Goal: Task Accomplishment & Management: Use online tool/utility

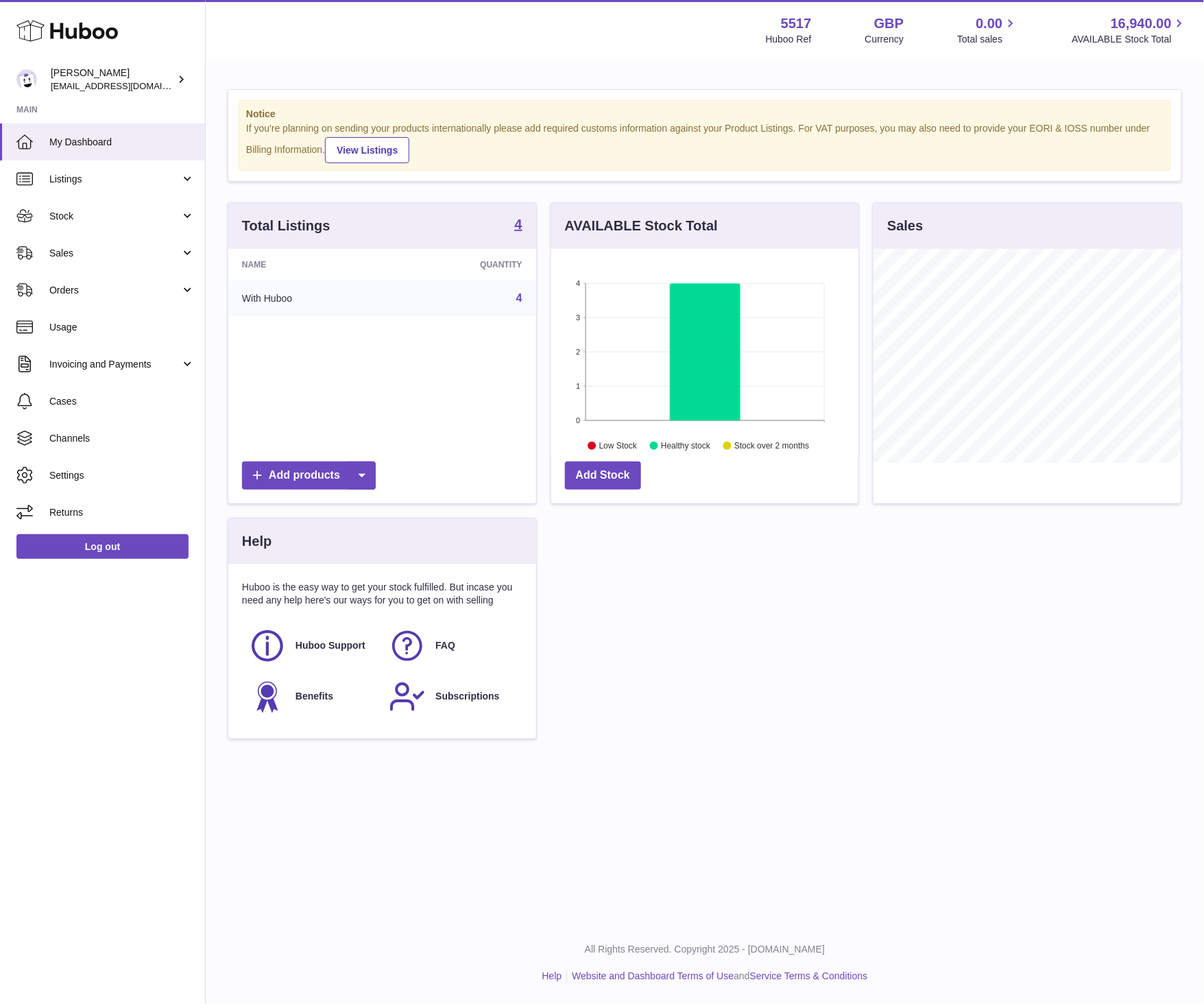
scroll to position [214, 307]
click at [54, 251] on span "Sales" at bounding box center [115, 253] width 131 height 13
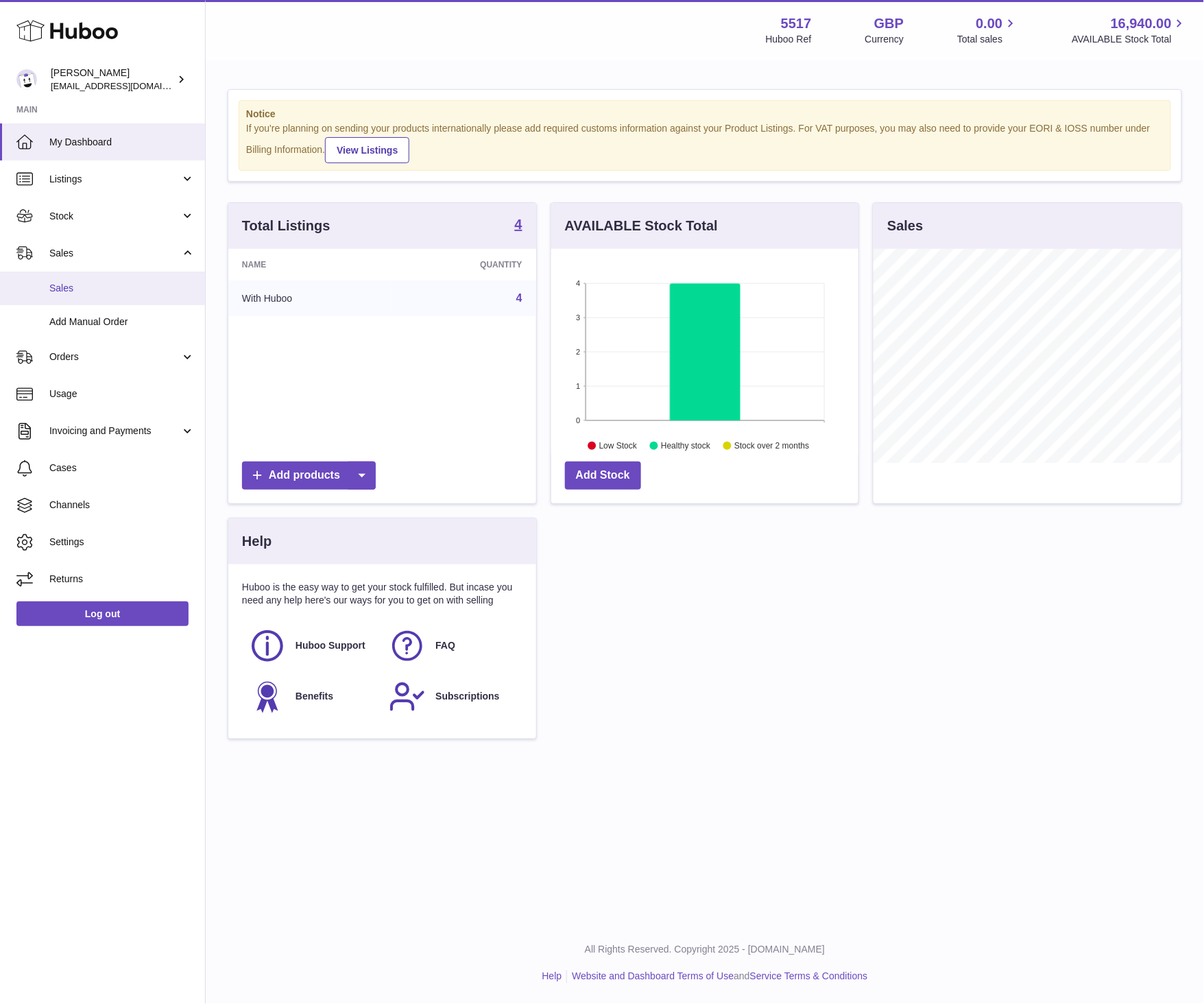
click at [90, 291] on span "Sales" at bounding box center [122, 288] width 145 height 13
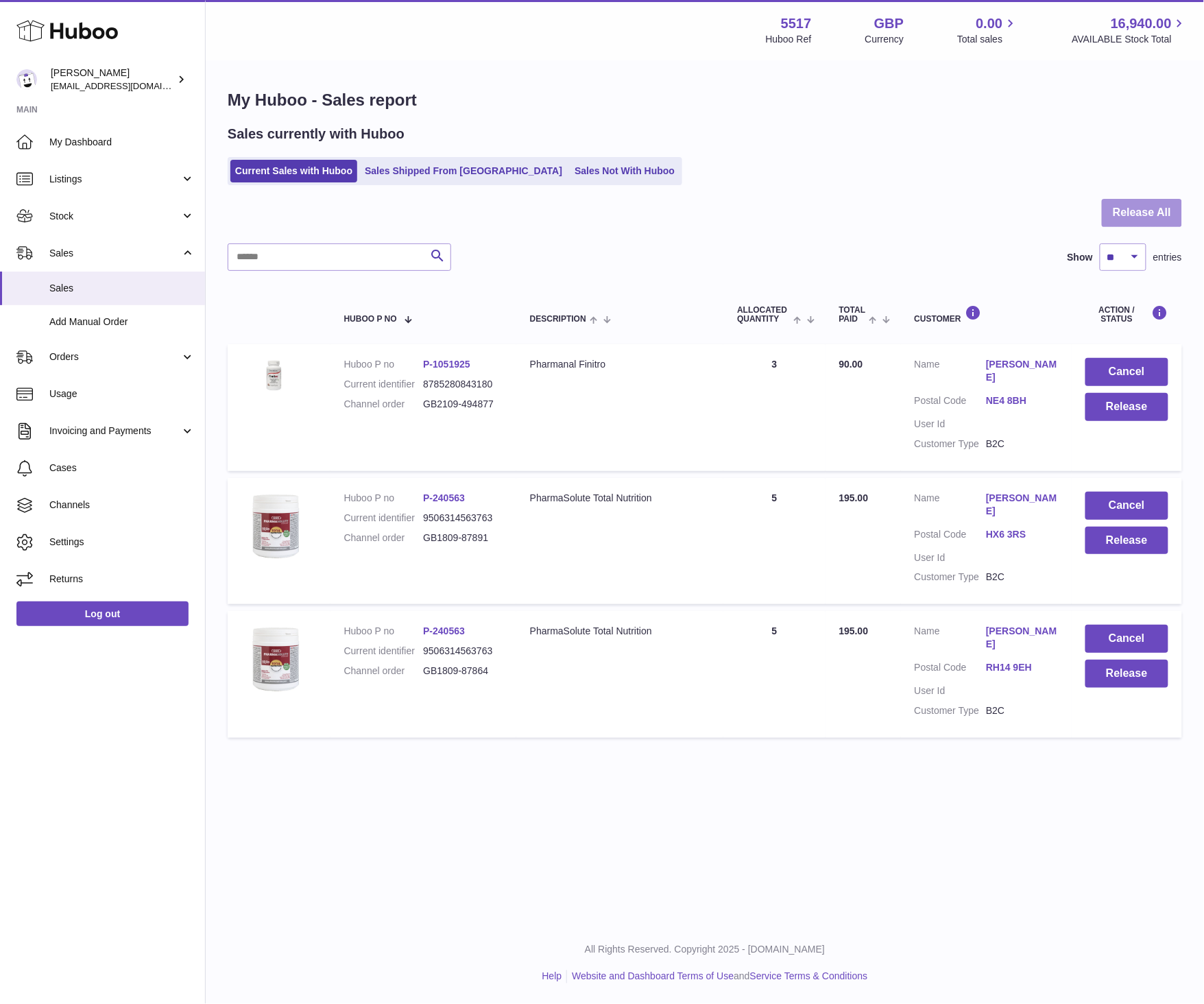
click at [1153, 206] on button "Release All" at bounding box center [1142, 213] width 80 height 28
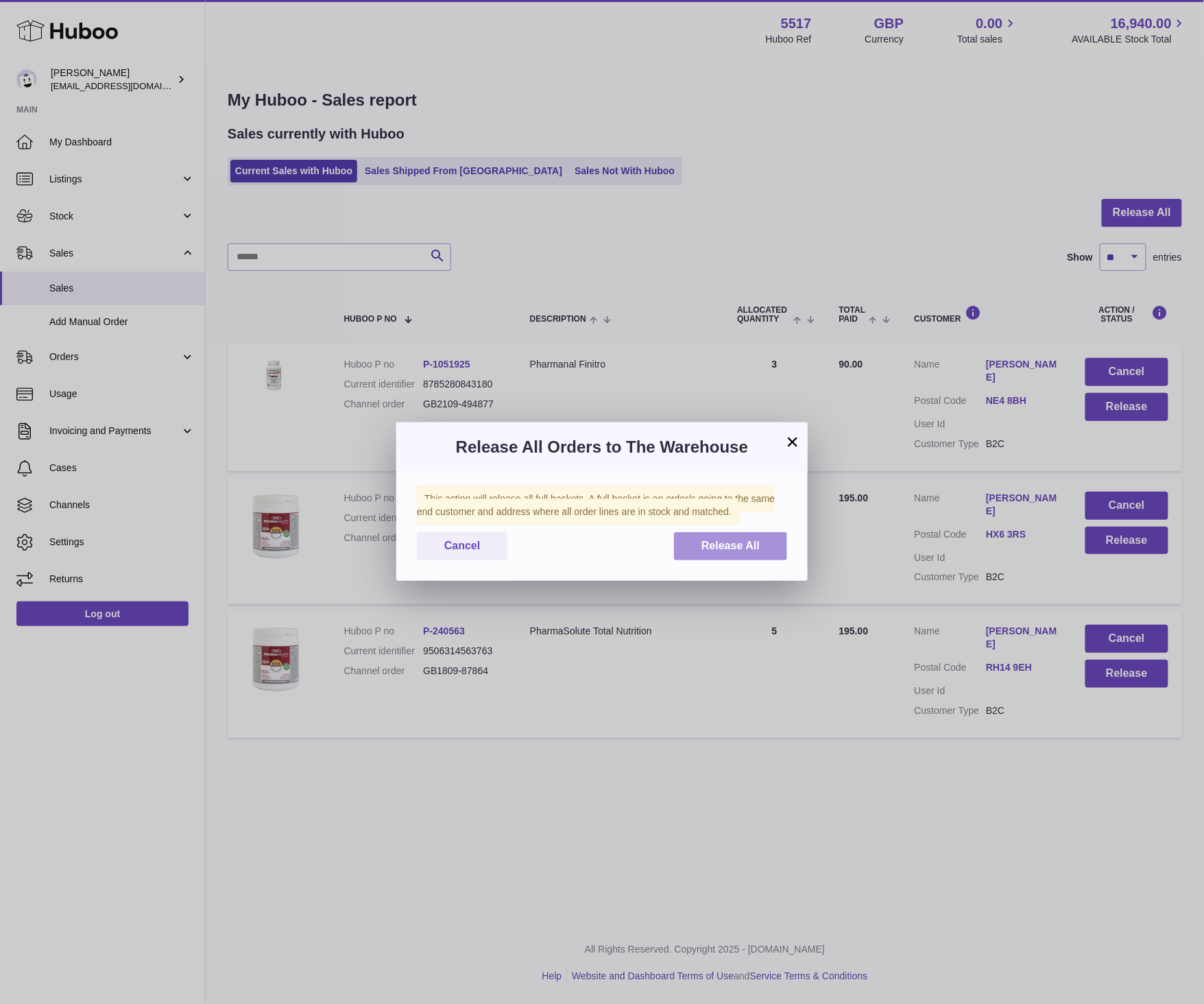
click at [742, 542] on span "Release All" at bounding box center [730, 546] width 58 height 12
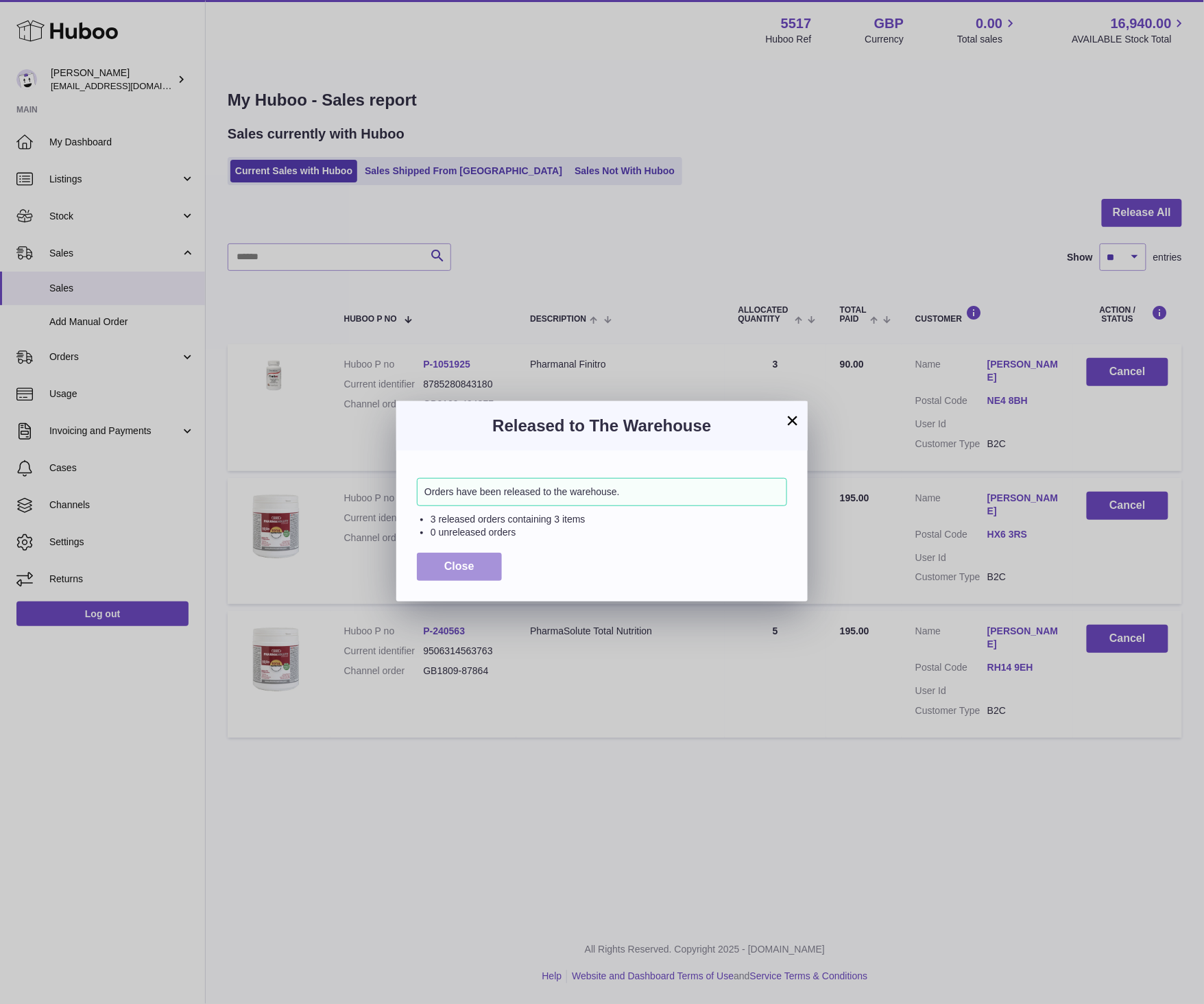
click at [467, 562] on span "Close" at bounding box center [459, 566] width 30 height 12
